Goal: Task Accomplishment & Management: Manage account settings

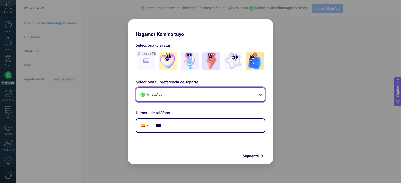
click at [186, 95] on button "WhatsApp" at bounding box center [200, 95] width 128 height 14
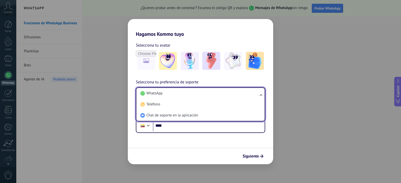
click at [186, 96] on li "WhatsApp" at bounding box center [199, 93] width 122 height 11
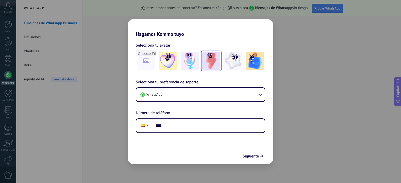
click at [215, 61] on img at bounding box center [211, 61] width 18 height 18
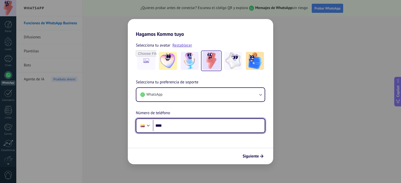
click at [179, 123] on input "****" at bounding box center [209, 126] width 112 height 12
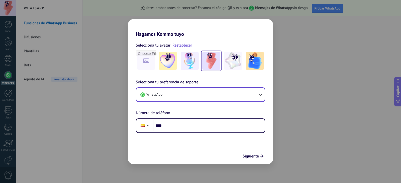
click at [105, 95] on div "Hagamos Kommo tuyo Selecciona tu avatar Restablecer Selecciona tu preferencia d…" at bounding box center [200, 91] width 401 height 183
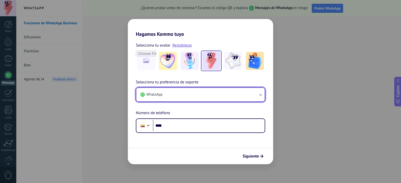
click at [173, 93] on button "WhatsApp" at bounding box center [200, 95] width 128 height 14
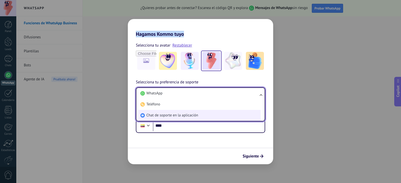
click at [230, 115] on li "Chat de soporte en la aplicación" at bounding box center [199, 115] width 122 height 11
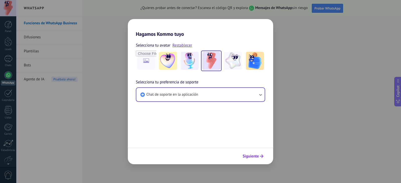
click at [249, 158] on span "Siguiente" at bounding box center [251, 157] width 16 height 4
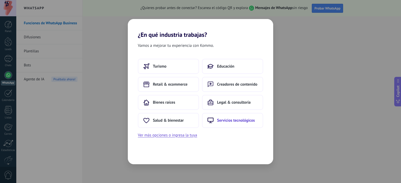
click at [232, 118] on span "Servicios tecnológicos" at bounding box center [236, 120] width 38 height 5
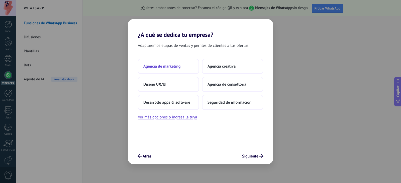
click at [178, 67] on span "Agencia de marketing" at bounding box center [161, 66] width 37 height 5
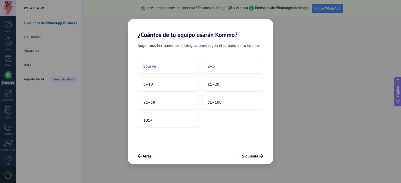
click at [178, 68] on button "Solo yo" at bounding box center [168, 66] width 61 height 15
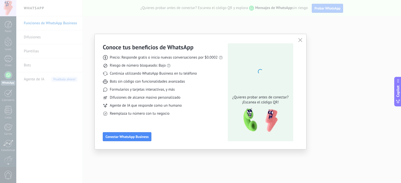
click at [304, 39] on div "Conoce tus beneficios de WhatsApp Precio: Responde gratis o inicia nuevas conve…" at bounding box center [201, 91] width 212 height 115
click at [303, 39] on button "button" at bounding box center [300, 40] width 7 height 7
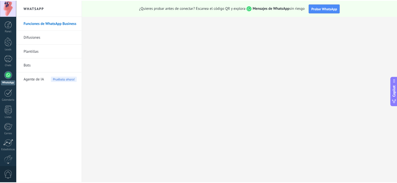
scroll to position [25, 0]
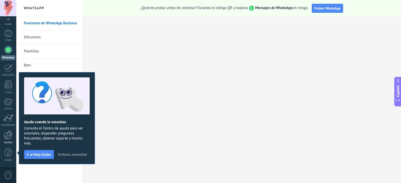
click at [8, 141] on div "Ajustes" at bounding box center [8, 142] width 15 height 3
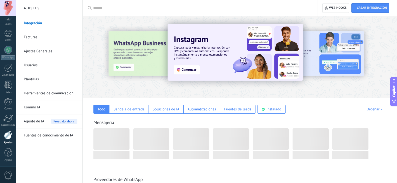
click at [39, 23] on link "Integración" at bounding box center [51, 23] width 54 height 14
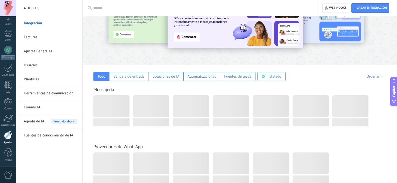
scroll to position [33, 0]
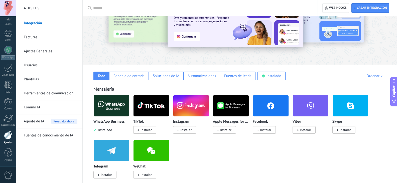
click at [140, 134] on span "Instalar" at bounding box center [144, 130] width 23 height 8
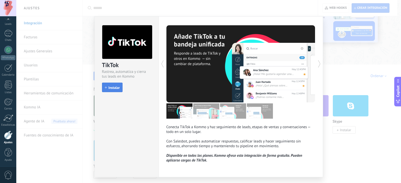
click at [116, 88] on span "Instalar" at bounding box center [114, 88] width 11 height 4
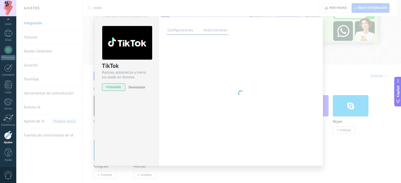
click at [335, 85] on div "TikTok Rastrea, automatiza y cierra tus leads en Kommo instalado Desinstalar Co…" at bounding box center [208, 91] width 385 height 183
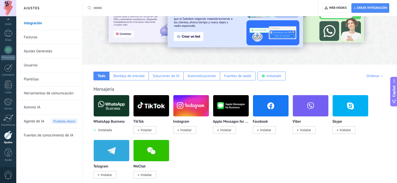
click at [268, 129] on span "Instalar" at bounding box center [265, 130] width 11 height 5
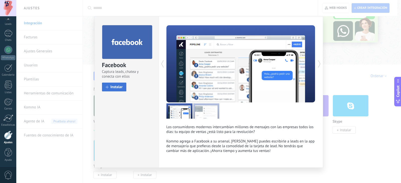
click at [117, 88] on span "Instalar" at bounding box center [117, 87] width 12 height 4
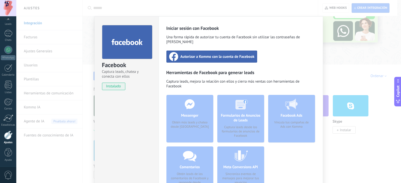
click at [252, 51] on div "Autorizar a Kommo con la cuenta de Facebook" at bounding box center [211, 57] width 91 height 12
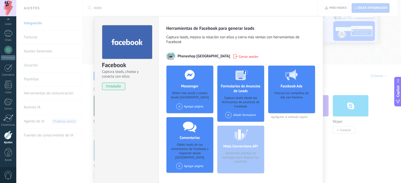
click at [344, 39] on div "Facebook Captura leads, chatea y conecta con ellos instalado Desinstalar Herram…" at bounding box center [208, 91] width 385 height 183
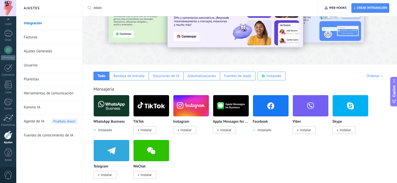
click at [180, 129] on span "Instalar" at bounding box center [185, 130] width 11 height 5
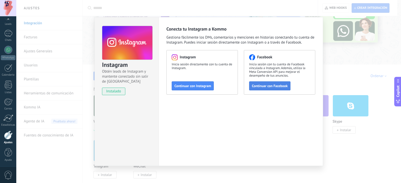
click at [266, 85] on span "Continuar con Facebook" at bounding box center [270, 86] width 36 height 4
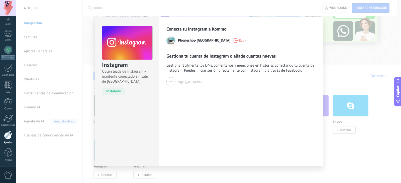
click at [342, 49] on div "Instagram Obtén leads de Instagram y mantente conectado sin salir de Kommo inst…" at bounding box center [208, 91] width 385 height 183
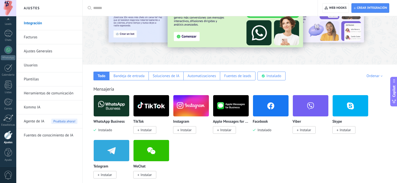
click at [187, 132] on span "Instalar" at bounding box center [185, 130] width 11 height 5
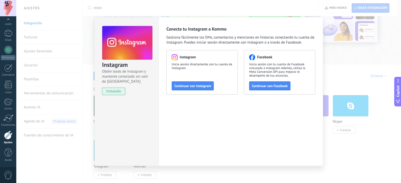
click at [122, 94] on span "instalado" at bounding box center [113, 92] width 23 height 8
click at [278, 87] on span "Continuar con Facebook" at bounding box center [270, 86] width 36 height 4
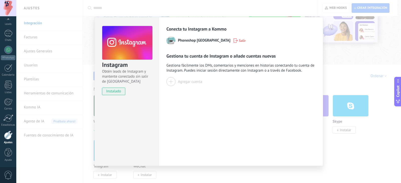
click at [225, 55] on span "Gestiona tu cuenta de Instagram o añade cuentas nuevas" at bounding box center [220, 56] width 109 height 6
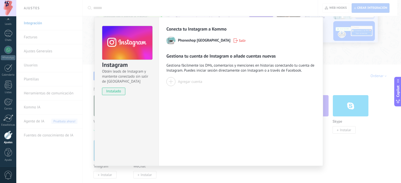
click at [226, 73] on div "Gestiona tu cuenta de Instagram o añade cuentas nuevas Gestiona fácilmente los …" at bounding box center [240, 69] width 149 height 33
click at [184, 83] on div "Agregar cuenta" at bounding box center [190, 81] width 24 height 5
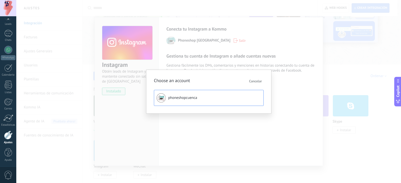
click at [214, 103] on button "phoneshopcuenca" at bounding box center [209, 98] width 110 height 16
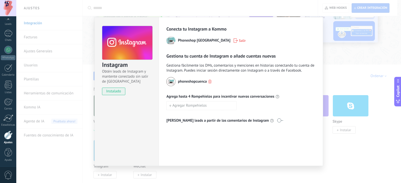
click at [349, 87] on div "Instagram Obtén leads de Instagram y mantente conectado sin salir de Kommo inst…" at bounding box center [208, 91] width 385 height 183
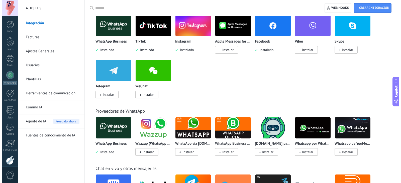
scroll to position [115, 0]
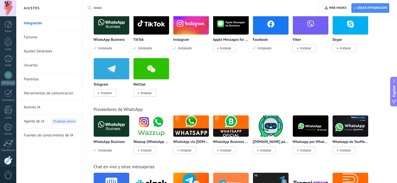
click at [127, 22] on img at bounding box center [112, 24] width 36 height 24
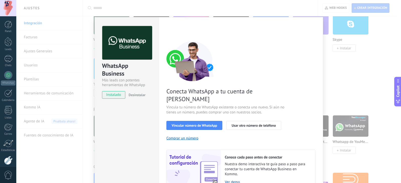
scroll to position [21, 0]
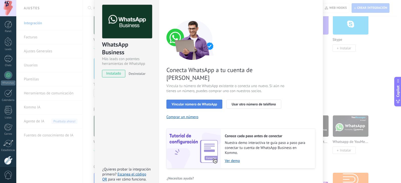
click at [182, 100] on button "Vincular número de WhatsApp" at bounding box center [194, 104] width 56 height 9
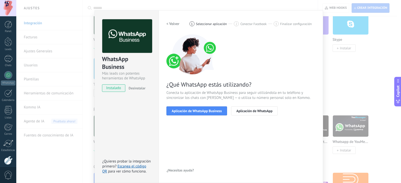
scroll to position [7, 0]
click at [187, 113] on span "Aplicación de WhatsApp Business" at bounding box center [197, 111] width 50 height 4
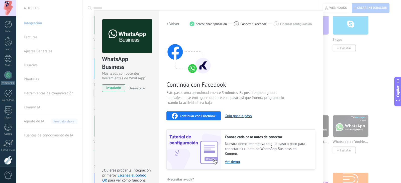
click at [188, 118] on div "Continuar con Facebook" at bounding box center [194, 116] width 44 height 6
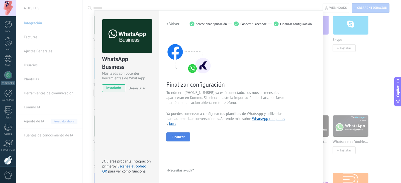
click at [182, 139] on button "Finalizar" at bounding box center [178, 137] width 24 height 9
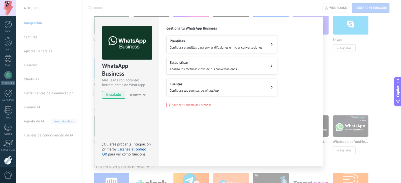
click at [245, 86] on button "Cuentas Configura tus cuentas de WhatsApp" at bounding box center [221, 88] width 111 height 18
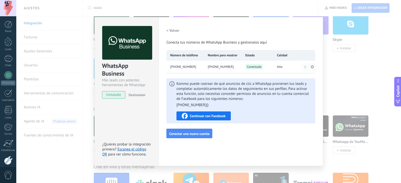
click at [211, 117] on span "Continuar con Facebook" at bounding box center [208, 116] width 36 height 4
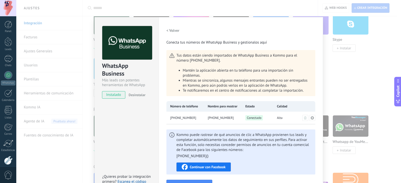
scroll to position [15, 0]
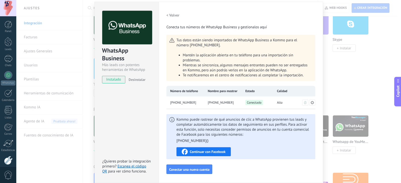
click at [184, 101] on span "[PHONE_NUMBER]" at bounding box center [183, 102] width 26 height 5
click at [195, 102] on div "[PHONE_NUMBER]" at bounding box center [185, 102] width 38 height 13
click at [311, 103] on icon at bounding box center [312, 103] width 4 height 4
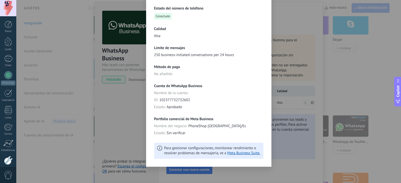
scroll to position [0, 0]
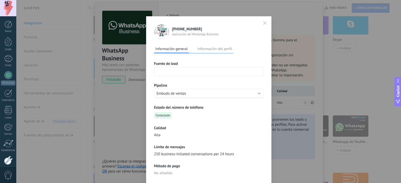
click at [200, 49] on button "Información del perfil" at bounding box center [214, 49] width 37 height 8
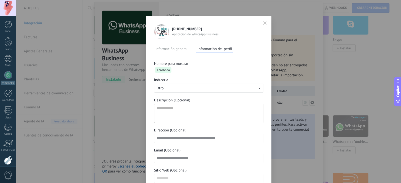
click at [263, 25] on icon "button" at bounding box center [265, 23] width 4 height 4
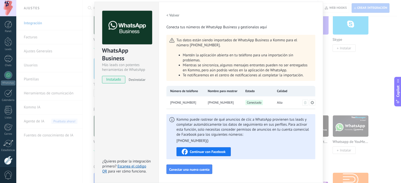
click at [353, 44] on div "WhatsApp Business Más leads con potentes herramientas de WhatsApp instalado Des…" at bounding box center [208, 91] width 385 height 183
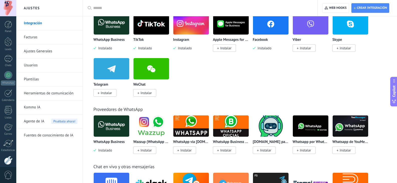
click at [34, 108] on link "Kommo IA" at bounding box center [51, 108] width 54 height 14
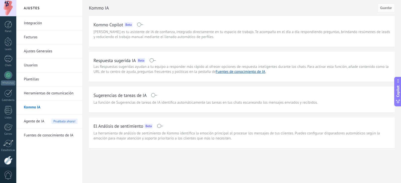
click at [152, 61] on span at bounding box center [152, 60] width 6 height 4
click at [155, 95] on span at bounding box center [154, 95] width 6 height 4
click at [389, 11] on button "Guardar" at bounding box center [385, 7] width 17 height 9
click at [226, 101] on span "La función de Sugerencias de tareas de IA identifica automáticamente las tareas…" at bounding box center [205, 102] width 224 height 5
click at [193, 59] on div "Respuesta sugerida IA Beta" at bounding box center [241, 60] width 297 height 8
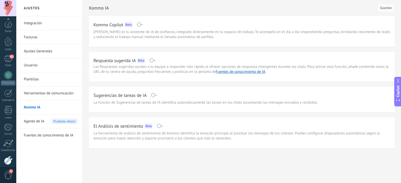
scroll to position [25, 0]
click at [10, 64] on div "Panel Leads 63 Chats WhatsApp Clientes" at bounding box center [8, 80] width 16 height 171
click at [8, 37] on link "63 Chats" at bounding box center [8, 36] width 16 height 12
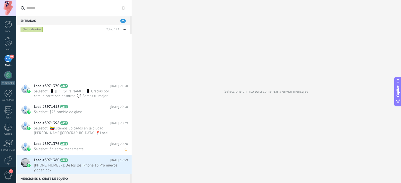
scroll to position [1399, 0]
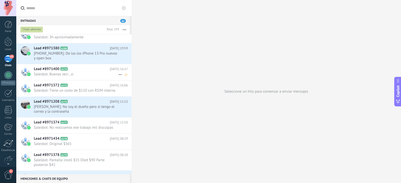
click at [75, 75] on span "Salesbot: Buenas veci , si" at bounding box center [76, 74] width 84 height 5
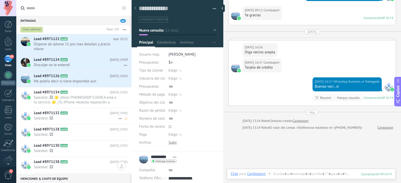
click at [74, 115] on icon at bounding box center [71, 113] width 5 height 5
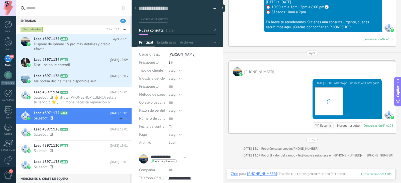
scroll to position [8, 0]
click at [64, 95] on span "Salesbot: 🖼 🌟 ¡Hola! PHONESHOP CUENCA está a tu servicio 🌟 ¿Tu iPhone necesita …" at bounding box center [76, 100] width 84 height 10
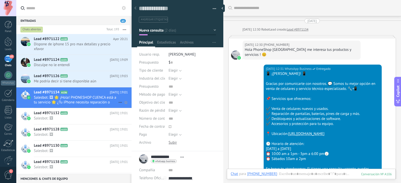
scroll to position [296, 0]
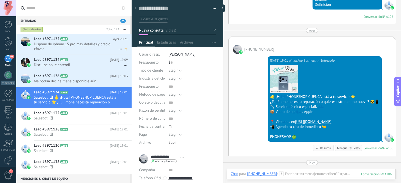
click at [82, 46] on span "Dispone de iphone 15 pro max detalles y precio xfavor" at bounding box center [76, 47] width 84 height 10
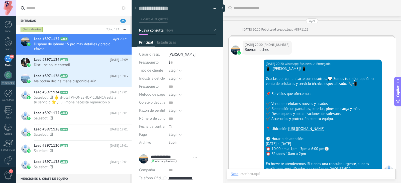
type textarea "**********"
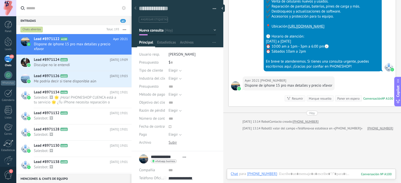
scroll to position [8, 0]
